Goal: Use online tool/utility: Utilize a website feature to perform a specific function

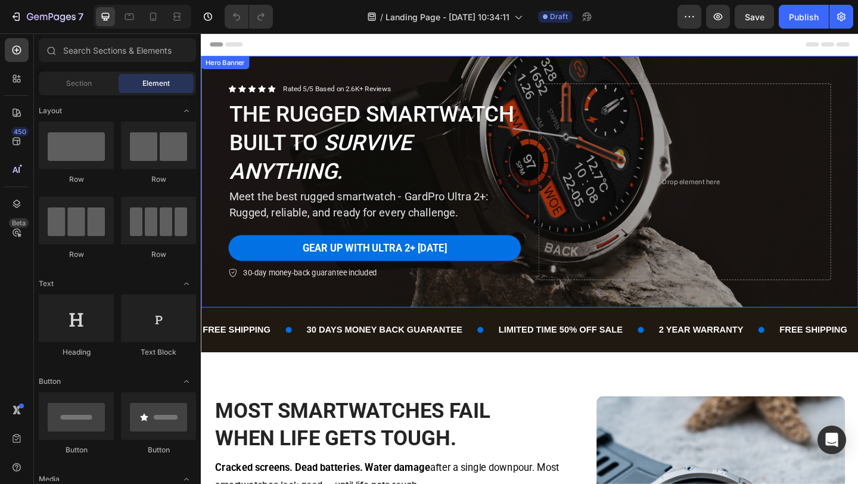
click at [329, 68] on div "Icon Icon Icon Icon Icon Icon List Rated 5/5 Based on 2.6K+ Reviews Text Block …" at bounding box center [558, 194] width 715 height 273
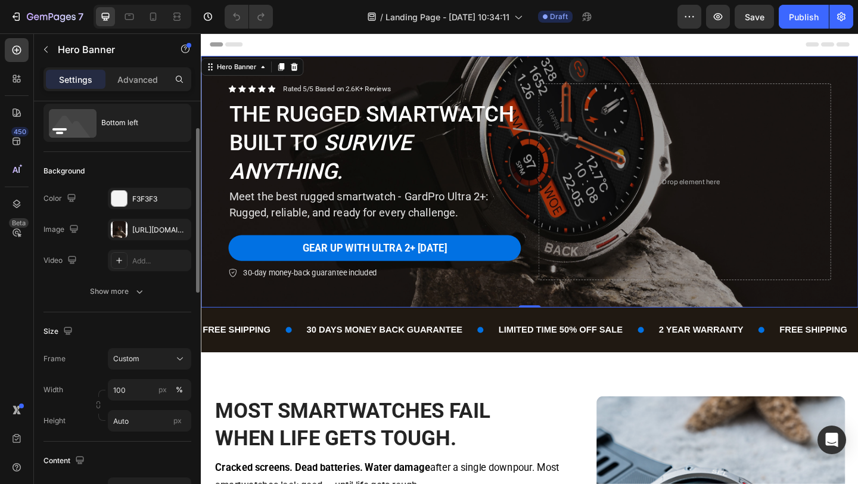
scroll to position [95, 0]
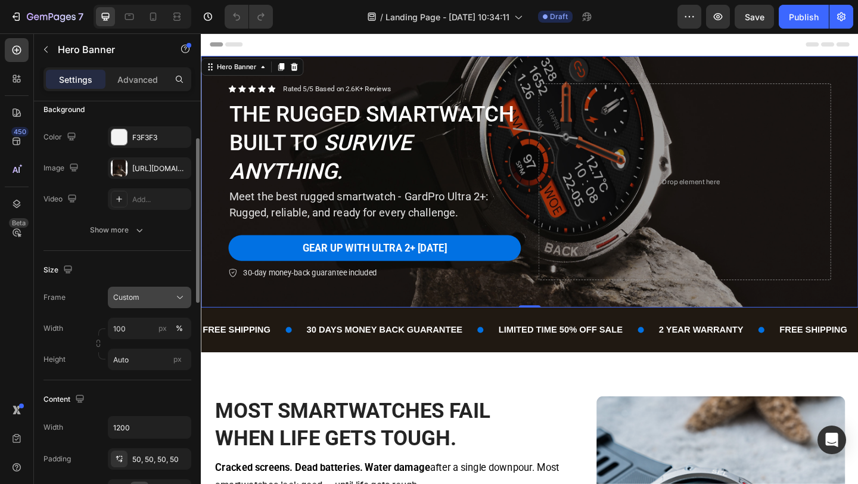
click at [128, 292] on span "Custom" at bounding box center [126, 297] width 26 height 11
click at [126, 323] on input "100" at bounding box center [149, 327] width 83 height 21
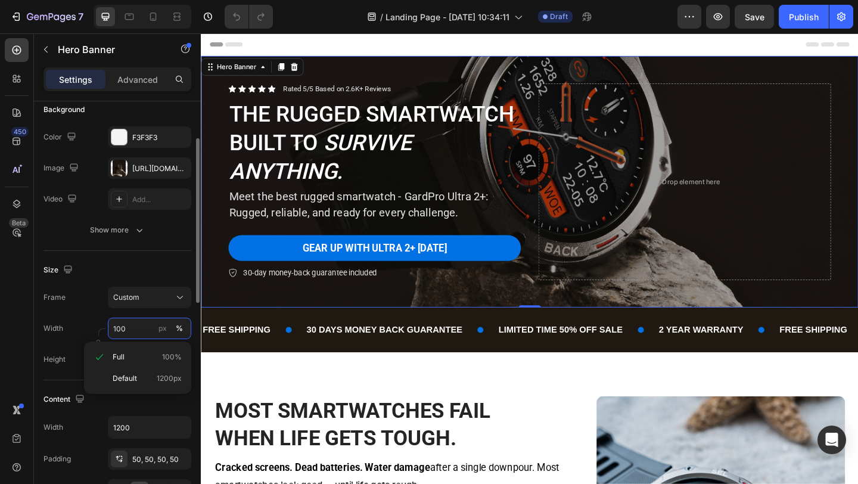
click at [126, 323] on input "100" at bounding box center [149, 327] width 83 height 21
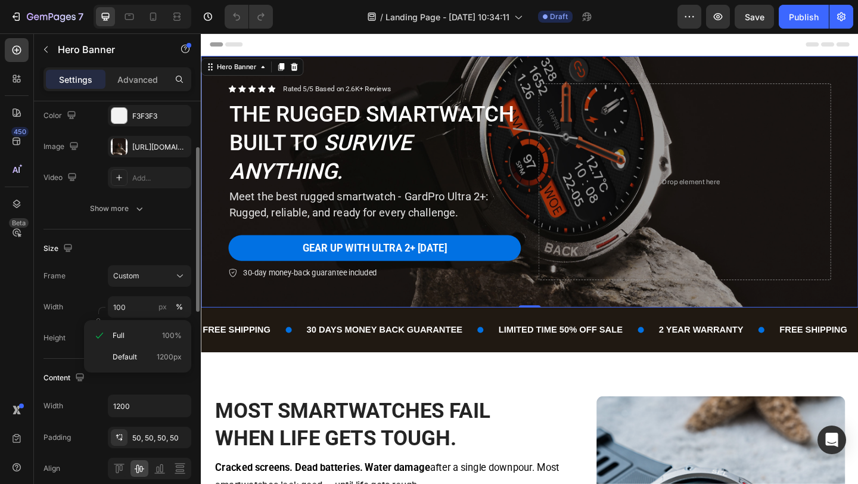
click at [95, 406] on div "Width 1200" at bounding box center [117, 405] width 148 height 23
click at [121, 139] on div at bounding box center [119, 146] width 17 height 17
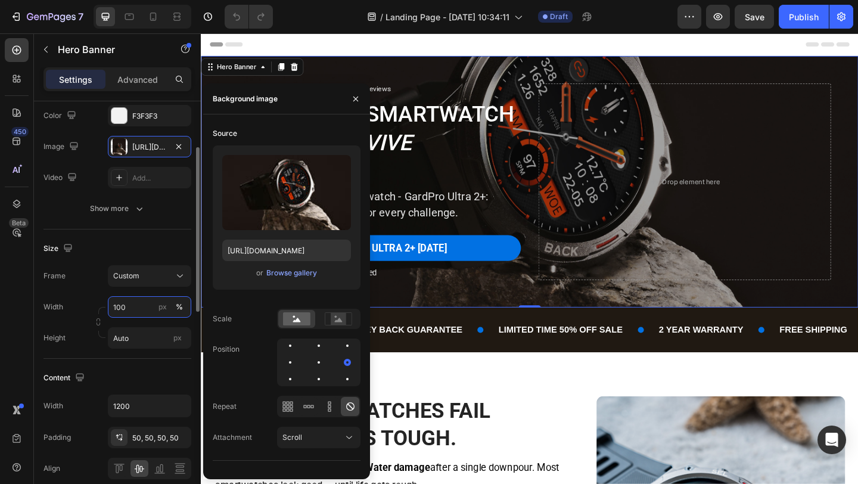
click at [137, 311] on input "100" at bounding box center [149, 306] width 83 height 21
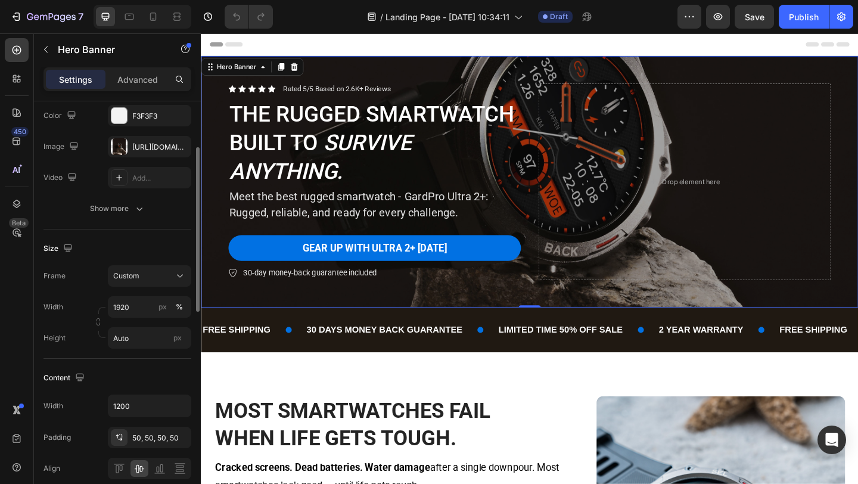
click at [141, 260] on div "Size Frame Custom Width 1920 px % Height Auto px" at bounding box center [117, 293] width 148 height 129
click at [115, 145] on div at bounding box center [119, 146] width 17 height 17
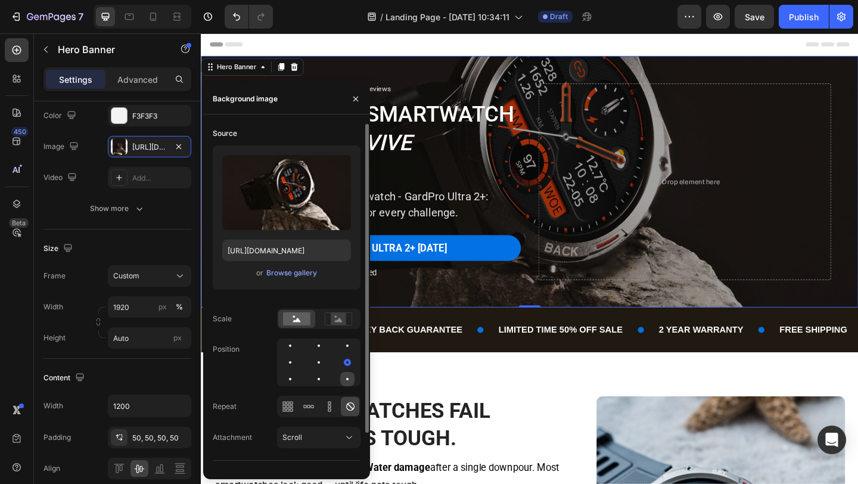
click at [345, 378] on div at bounding box center [347, 379] width 14 height 14
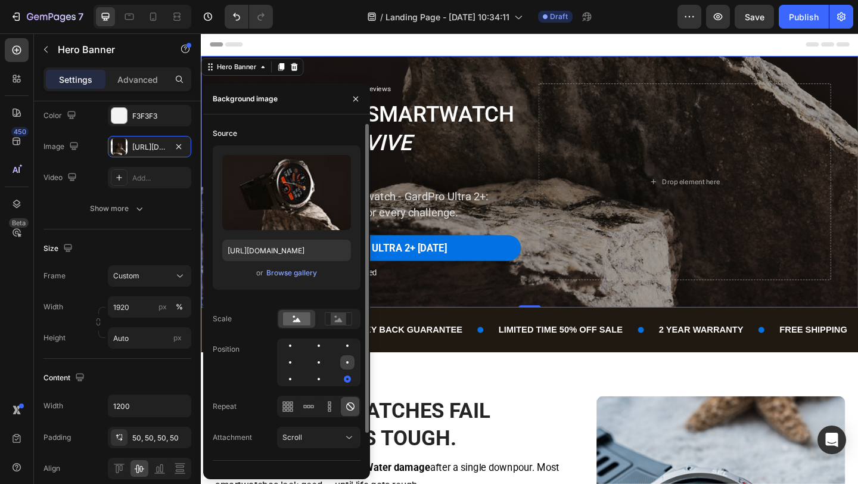
click at [297, 372] on div at bounding box center [290, 379] width 14 height 14
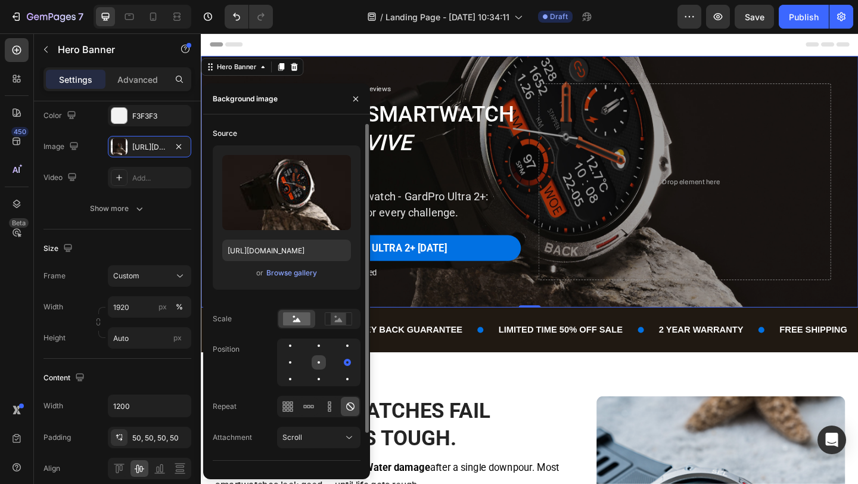
click at [319, 362] on div at bounding box center [318, 362] width 2 height 2
click at [311, 360] on div at bounding box center [318, 362] width 14 height 14
click at [297, 372] on div at bounding box center [290, 379] width 14 height 14
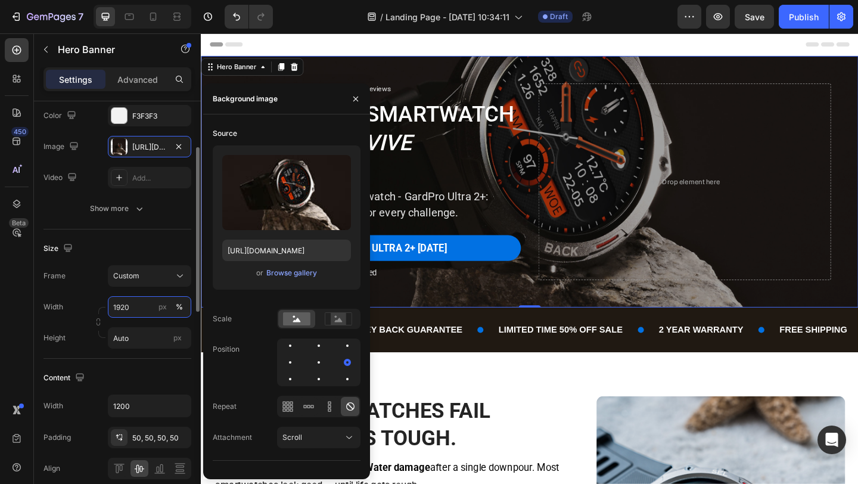
click at [147, 310] on input "1920" at bounding box center [149, 306] width 83 height 21
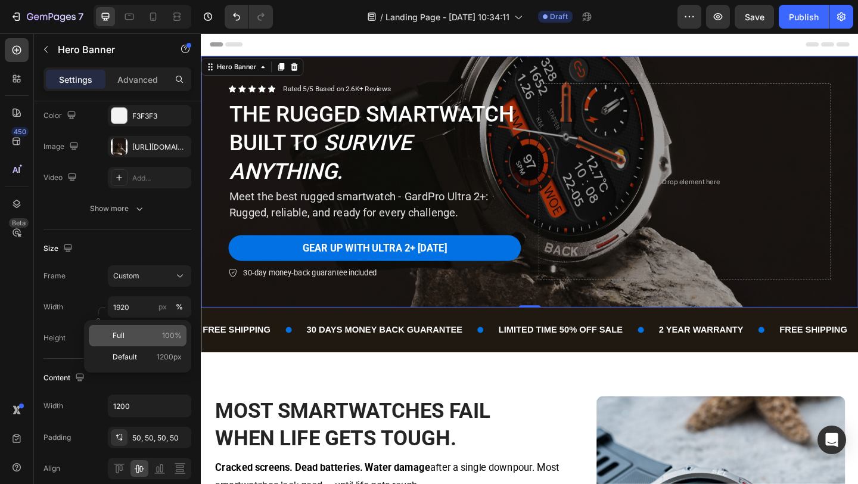
click at [130, 334] on p "Full 100%" at bounding box center [147, 335] width 69 height 11
type input "100"
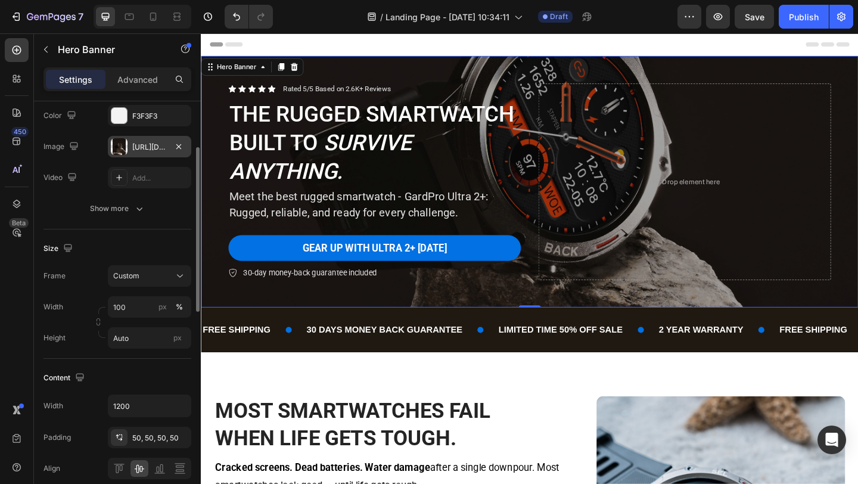
click at [116, 142] on div at bounding box center [119, 146] width 17 height 17
